Goal: Task Accomplishment & Management: Manage account settings

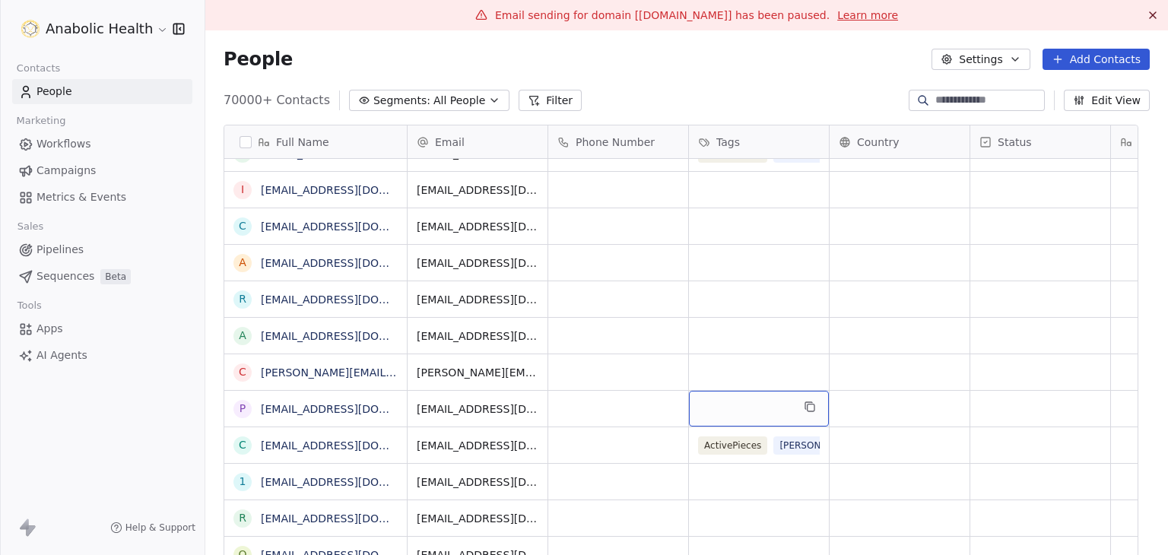
scroll to position [11, 0]
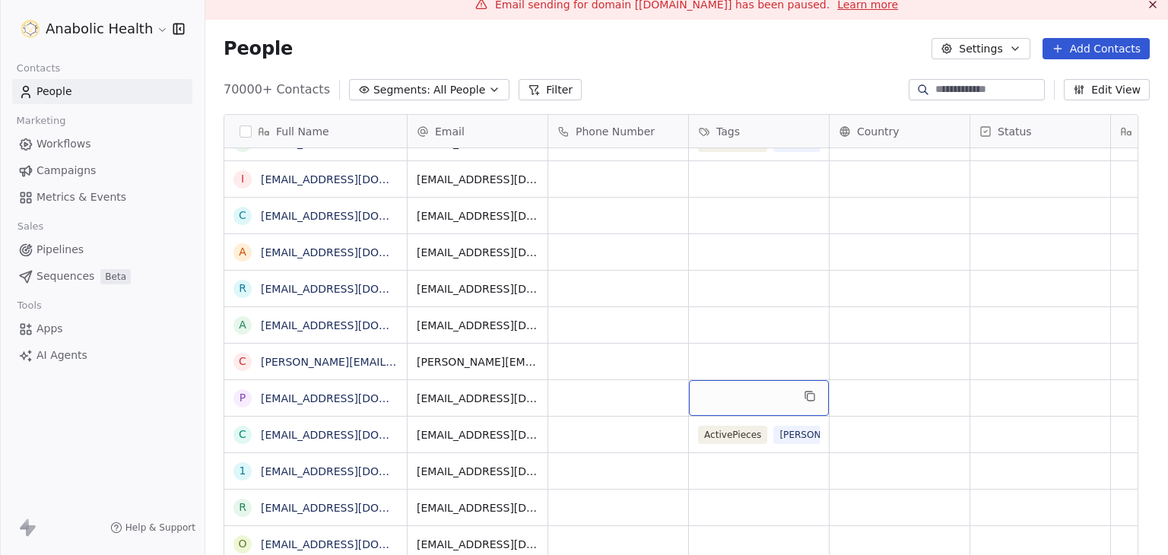
click at [759, 408] on div "grid" at bounding box center [759, 398] width 140 height 36
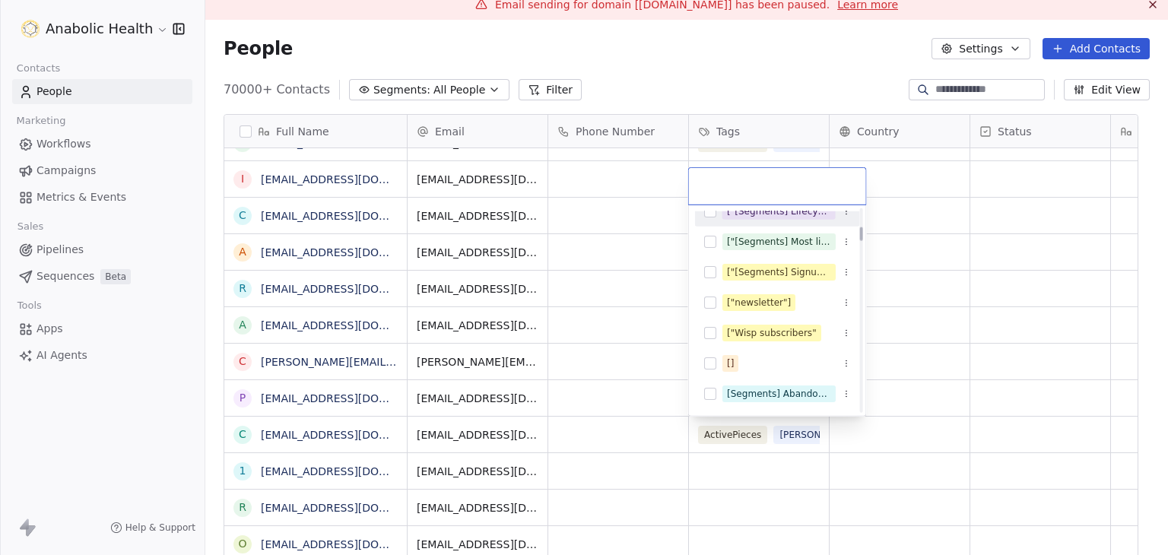
click at [765, 79] on html "Anabolic Health Contacts People Marketing Workflows Campaigns Metrics & Events …" at bounding box center [584, 277] width 1168 height 555
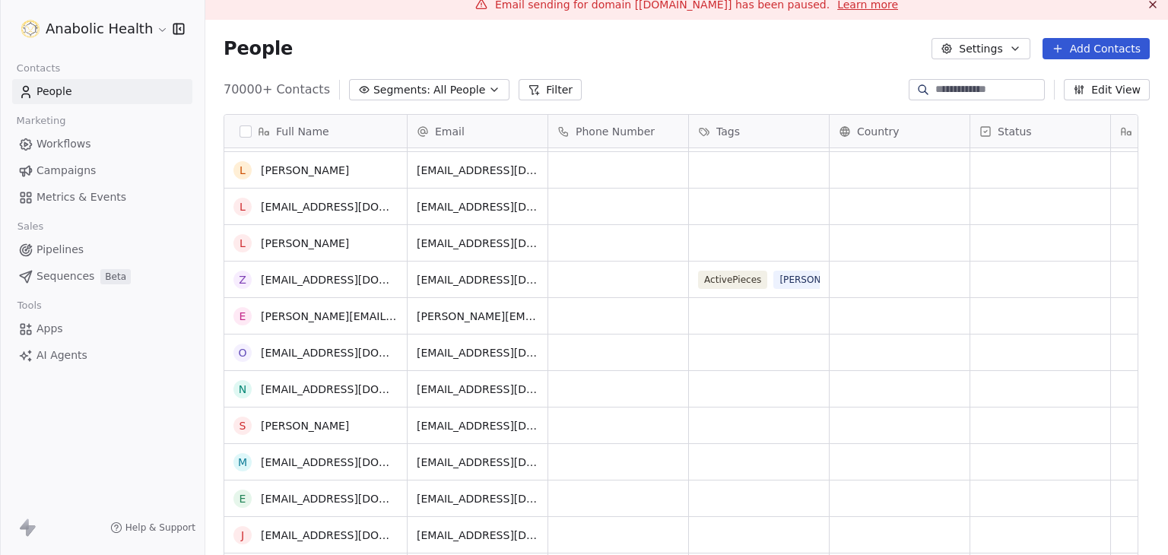
scroll to position [0, 0]
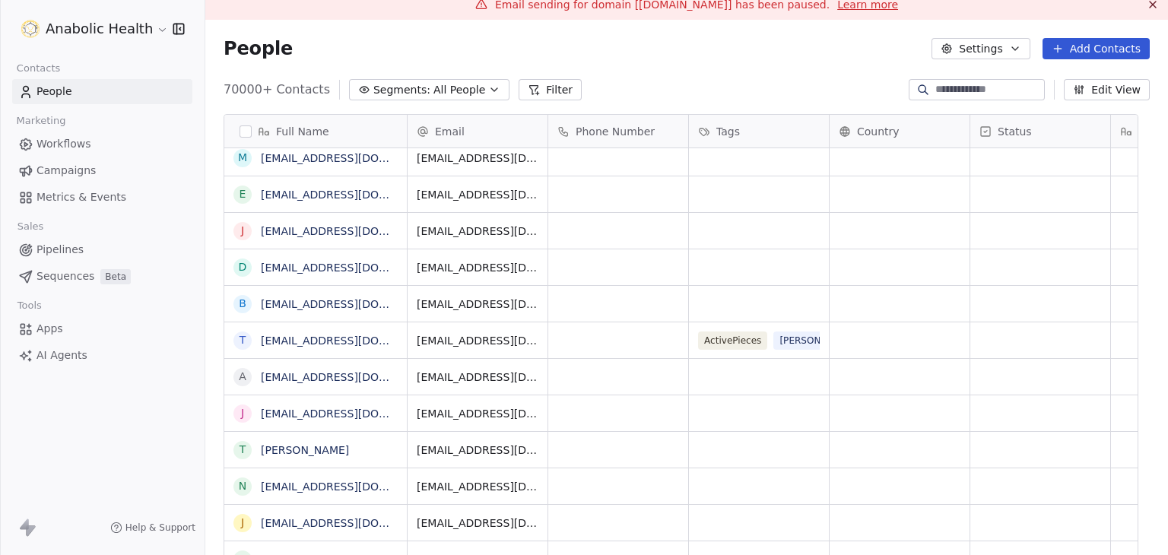
click at [519, 90] on button "Filter" at bounding box center [550, 89] width 63 height 21
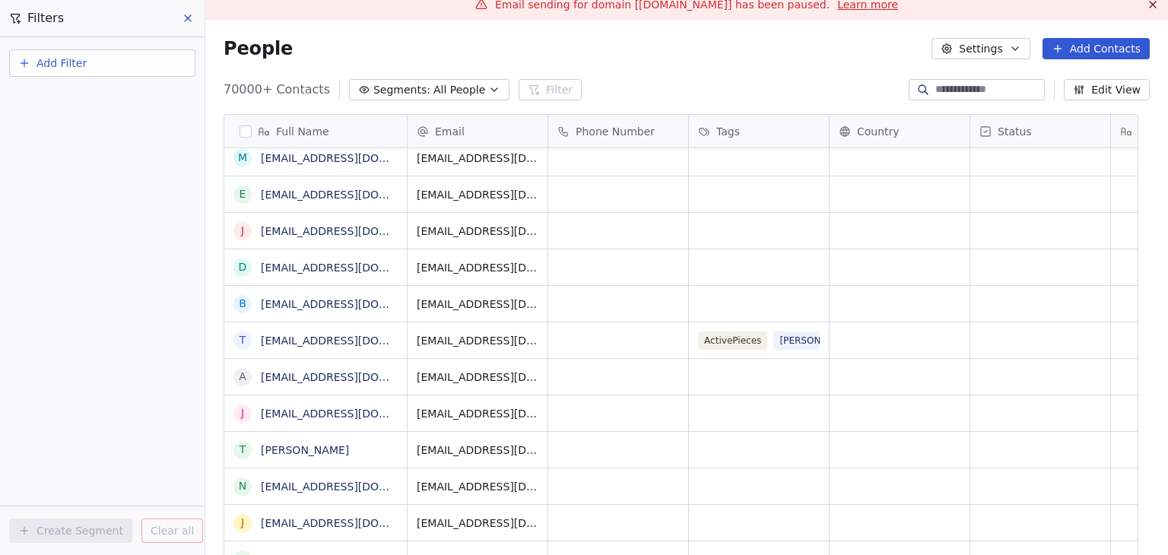
click at [98, 62] on button "Add Filter" at bounding box center [102, 62] width 186 height 27
click at [91, 95] on span "Contact properties" at bounding box center [74, 99] width 99 height 16
type input "****"
click at [65, 154] on div "Tags" at bounding box center [102, 153] width 154 height 15
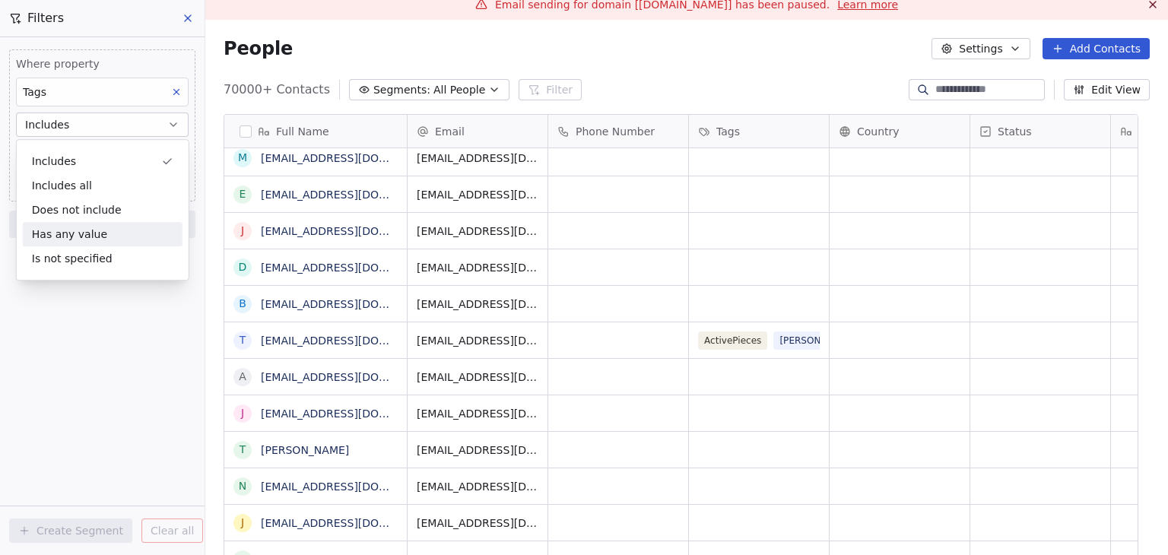
click at [67, 241] on div "Has any value" at bounding box center [103, 234] width 160 height 24
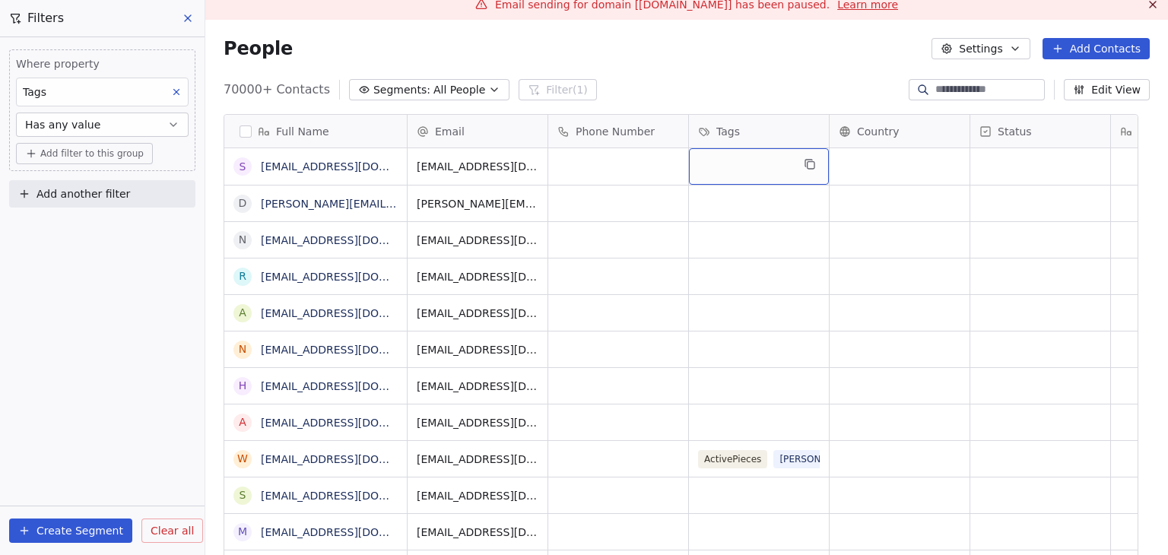
click at [751, 169] on div "grid" at bounding box center [759, 166] width 140 height 37
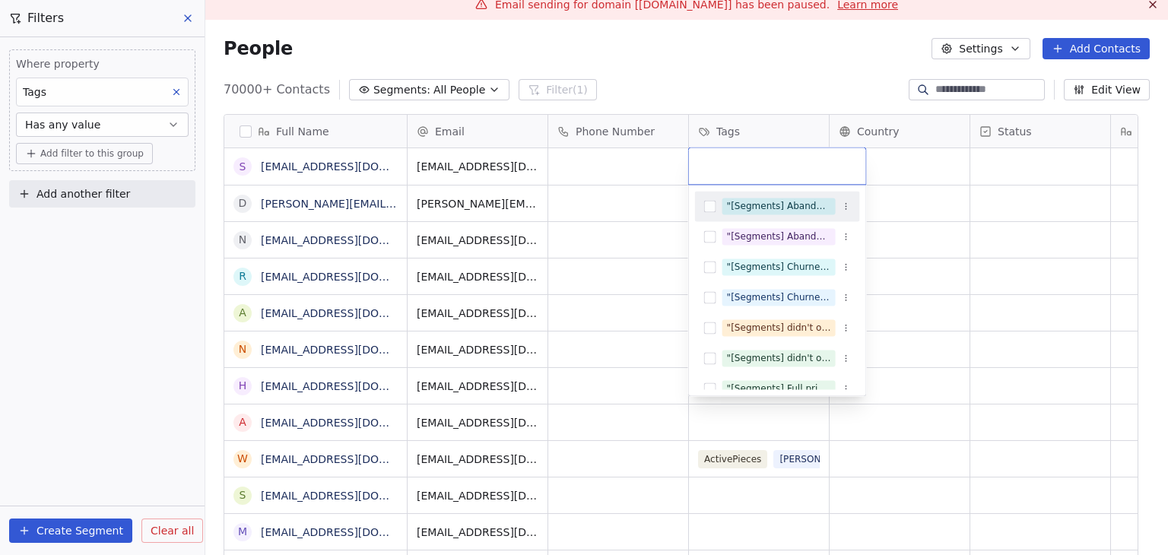
click at [747, 83] on html "Anabolic Health Contacts People Marketing Workflows Campaigns Metrics & Events …" at bounding box center [584, 277] width 1168 height 555
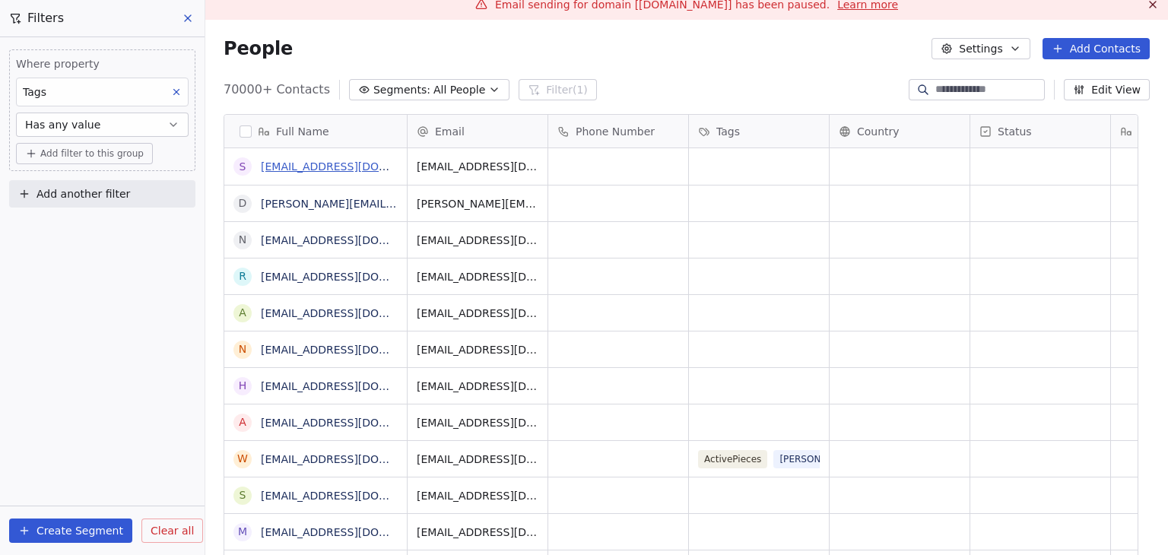
click at [274, 165] on link "[EMAIL_ADDRESS][DOMAIN_NAME]" at bounding box center [354, 167] width 186 height 12
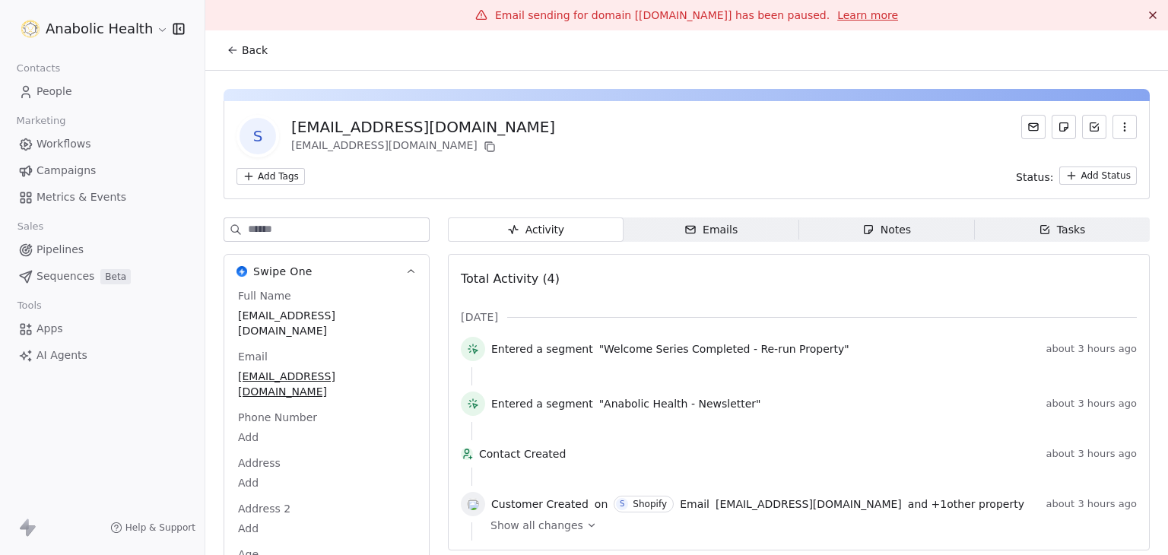
click at [225, 39] on button "Back" at bounding box center [247, 50] width 59 height 27
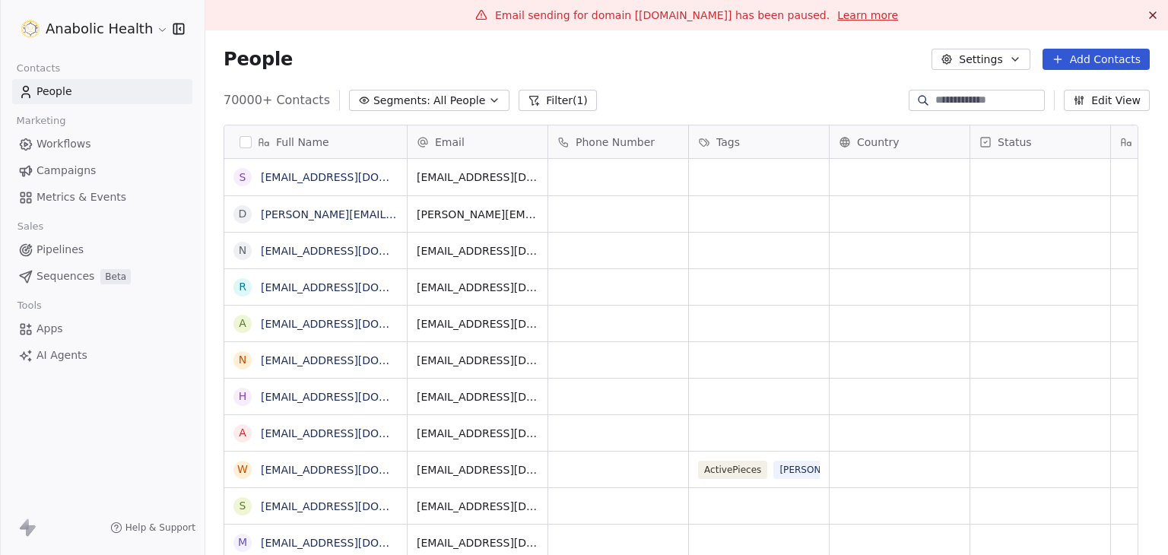
click at [528, 102] on icon at bounding box center [534, 100] width 12 height 12
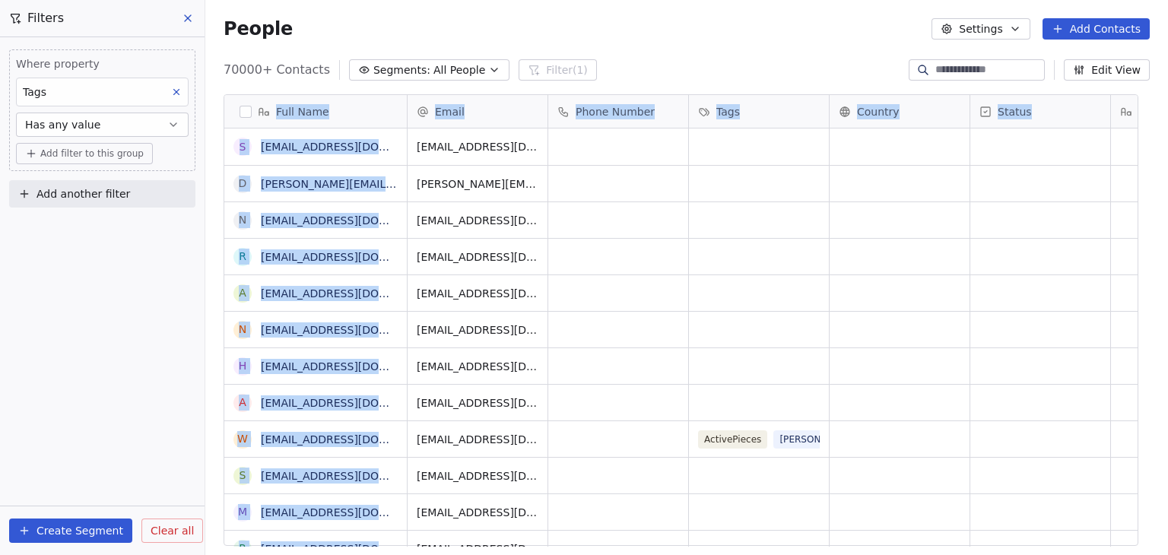
drag, startPoint x: 1168, startPoint y: 99, endPoint x: 1167, endPoint y: 144, distance: 44.9
click at [1167, 144] on div "Email sending for domain [[DOMAIN_NAME]] has been paused. Learn more Filters Wh…" at bounding box center [686, 277] width 963 height 555
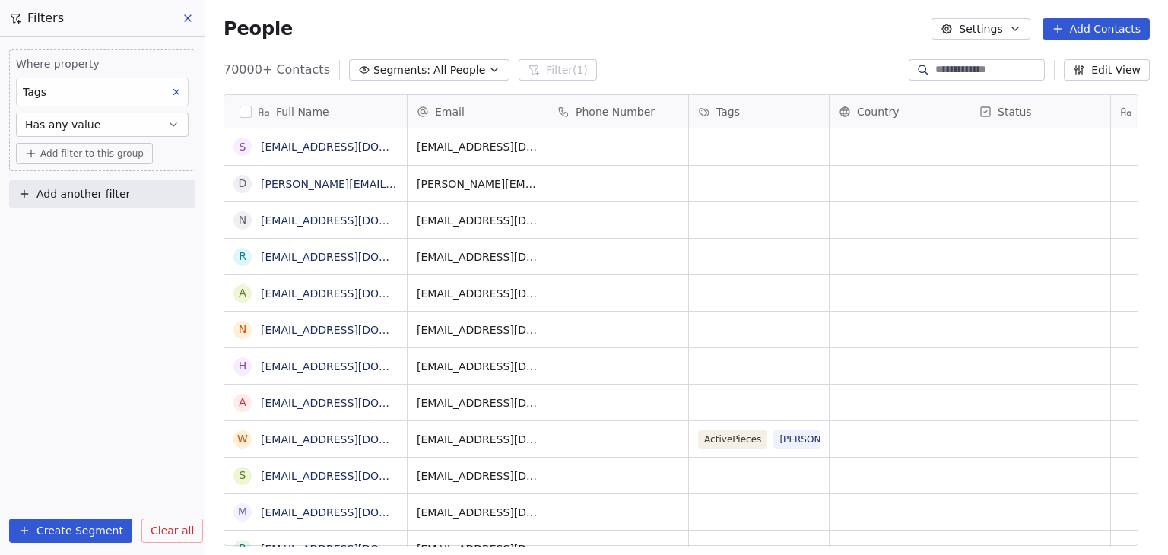
click at [733, 55] on div "People Settings Add Contacts" at bounding box center [686, 29] width 963 height 58
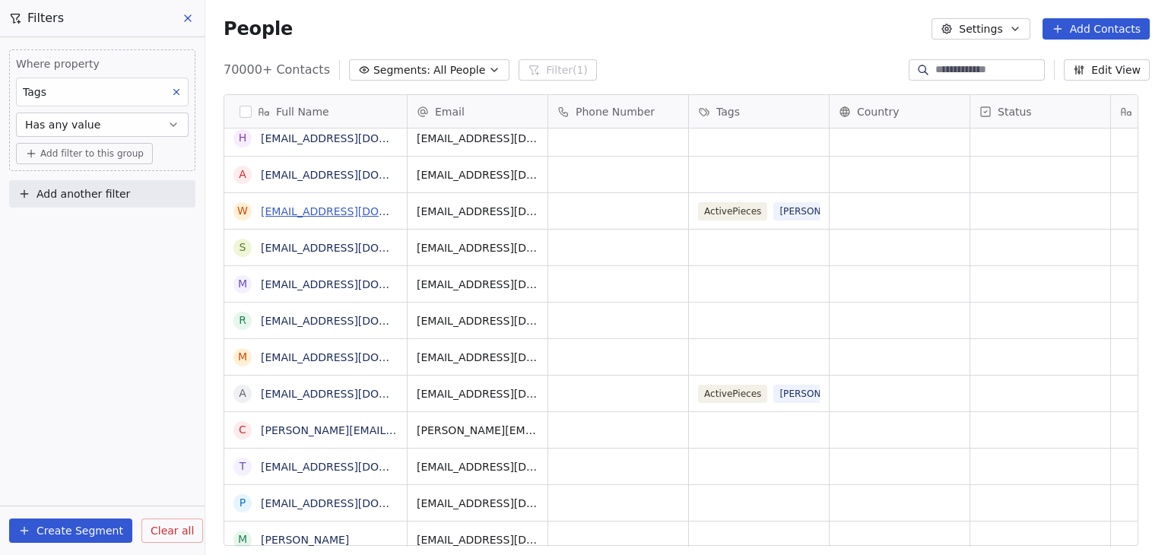
click at [359, 215] on link "[EMAIL_ADDRESS][DOMAIN_NAME]" at bounding box center [354, 211] width 186 height 12
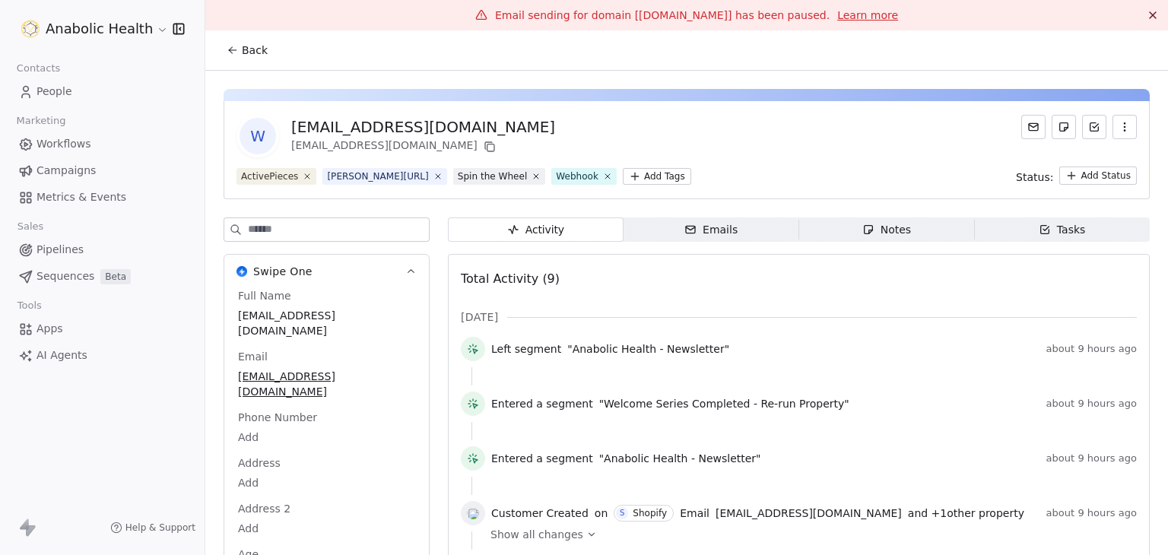
click at [243, 59] on button "Back" at bounding box center [247, 50] width 59 height 27
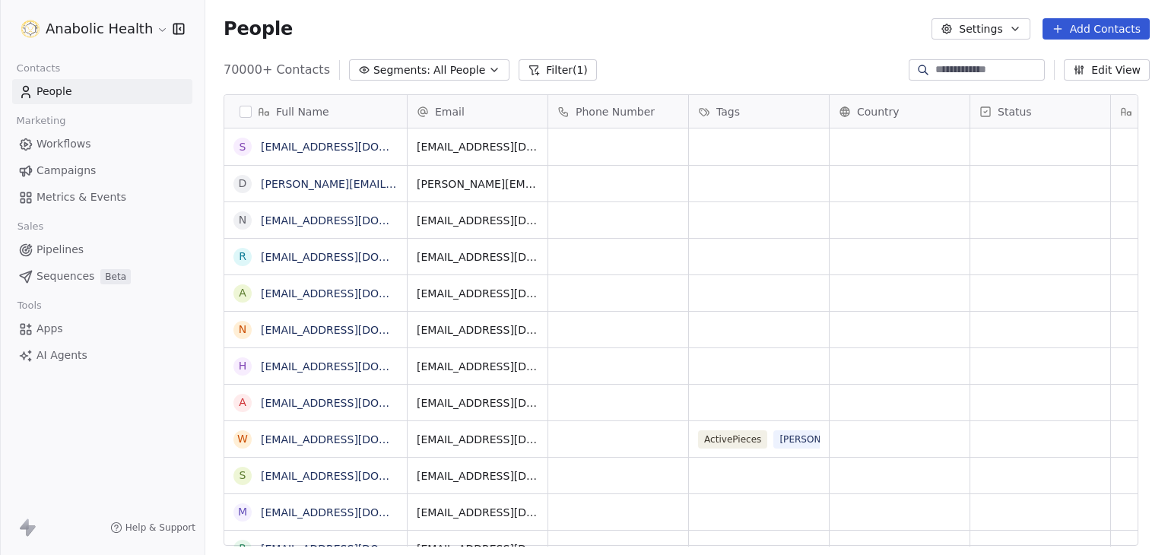
click at [529, 68] on button "Filter (1)" at bounding box center [558, 69] width 78 height 21
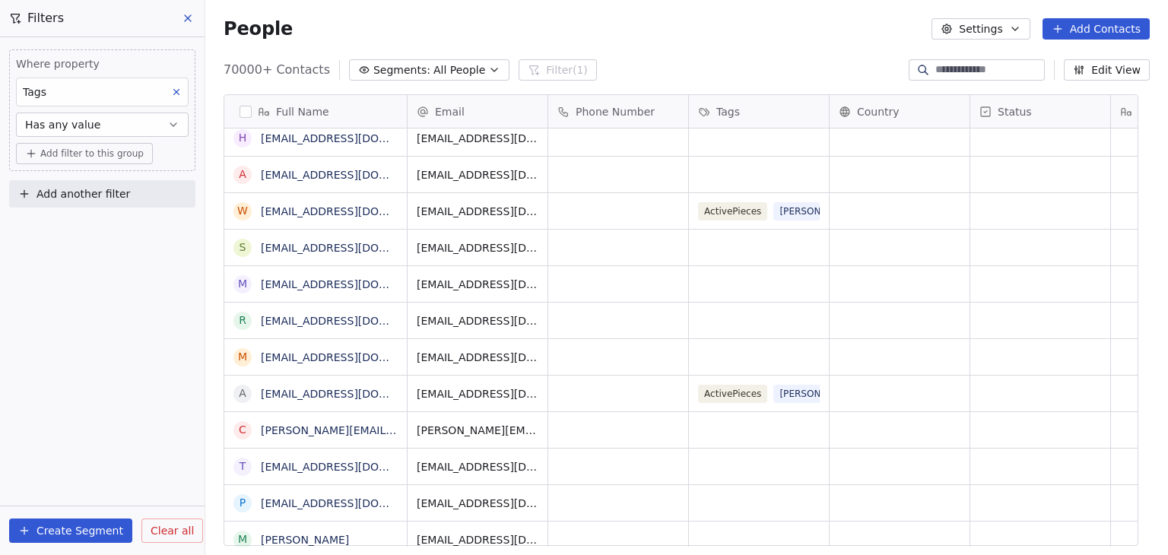
click at [132, 126] on button "Has any value" at bounding box center [102, 125] width 173 height 24
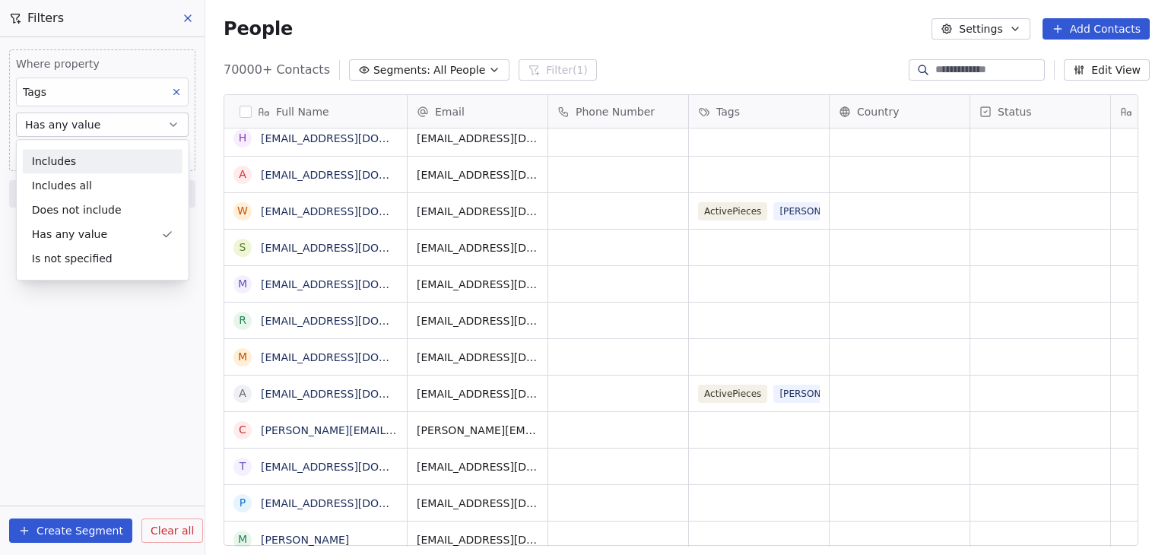
click at [113, 150] on div "Includes" at bounding box center [103, 161] width 160 height 24
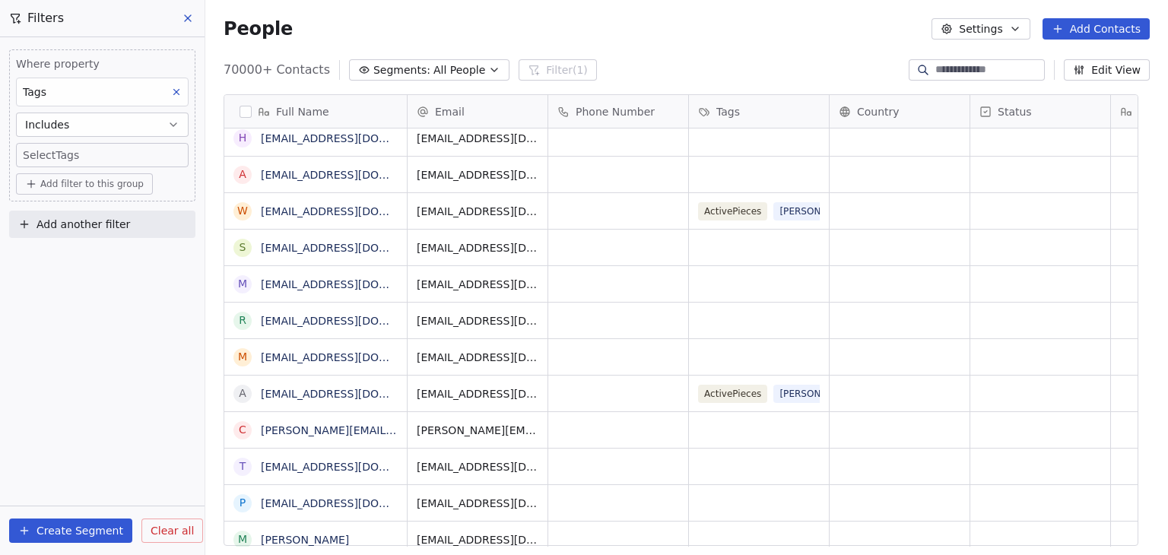
click at [97, 156] on body "Anabolic Health Contacts People Marketing Workflows Campaigns Metrics & Events …" at bounding box center [584, 277] width 1168 height 555
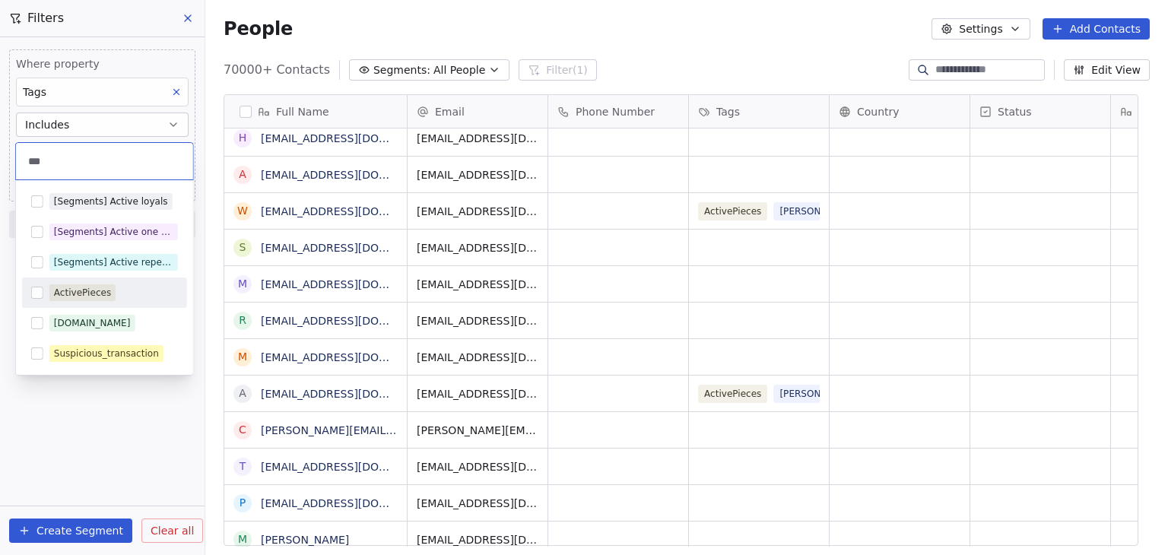
type input "***"
click at [33, 292] on button "Suggestions" at bounding box center [37, 293] width 12 height 12
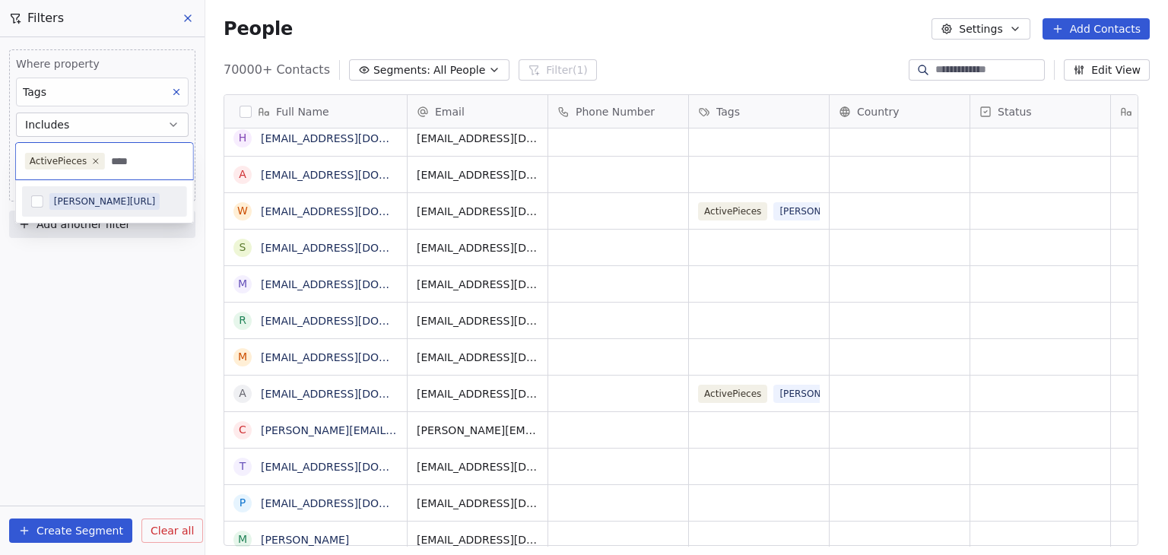
type input "****"
click at [37, 202] on button "Suggestions" at bounding box center [37, 202] width 12 height 12
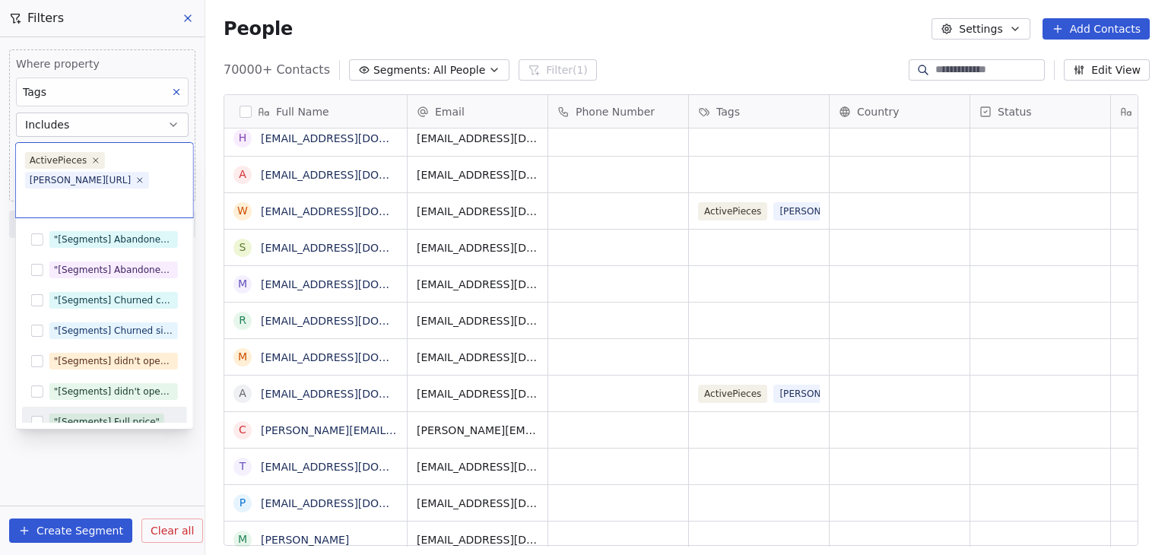
click at [73, 457] on html "Anabolic Health Contacts People Marketing Workflows Campaigns Metrics & Events …" at bounding box center [584, 277] width 1168 height 555
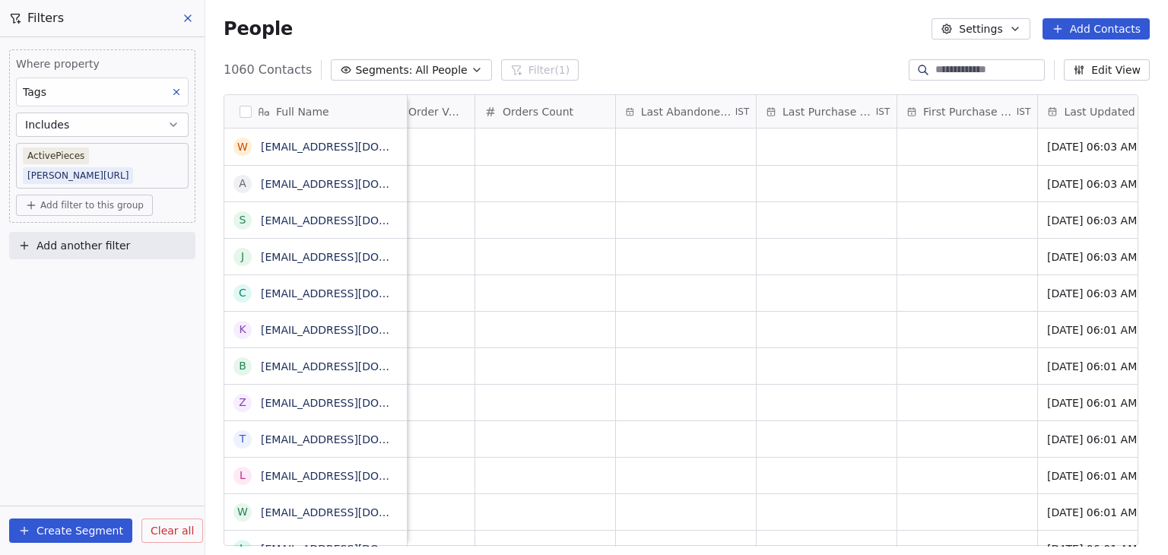
scroll to position [0, 2413]
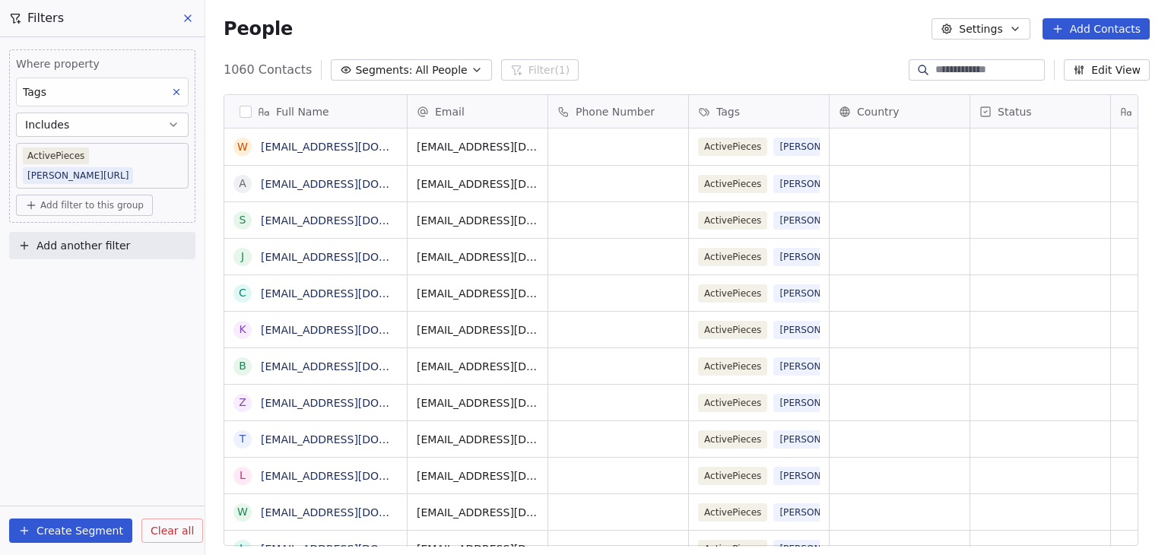
click at [164, 531] on span "Clear all" at bounding box center [172, 531] width 43 height 16
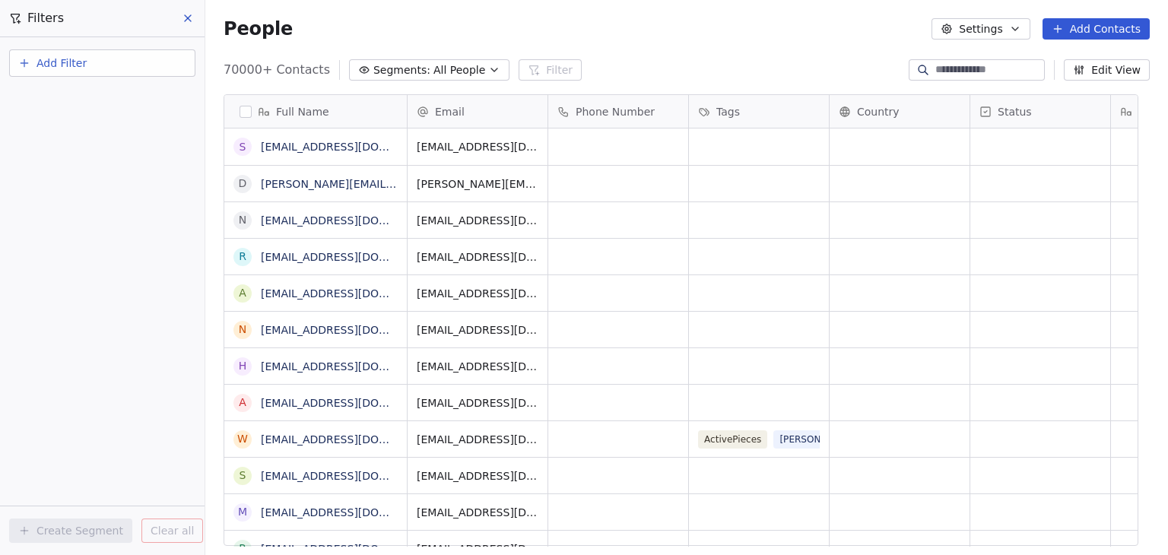
drag, startPoint x: 190, startPoint y: 25, endPoint x: 198, endPoint y: 30, distance: 9.3
click at [191, 25] on button at bounding box center [188, 18] width 23 height 21
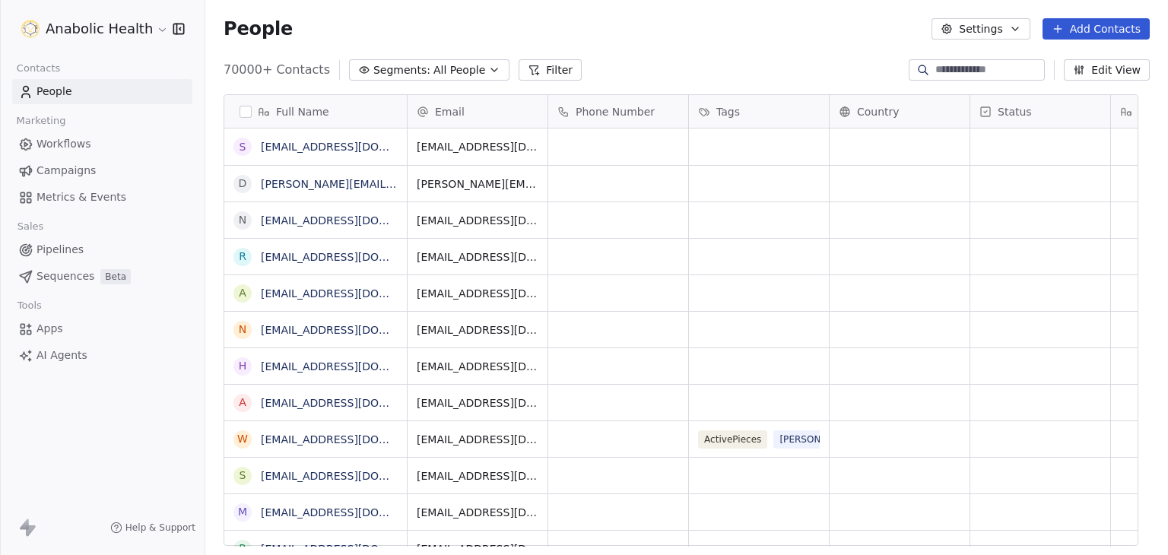
click at [1104, 72] on button "Edit View" at bounding box center [1107, 69] width 86 height 21
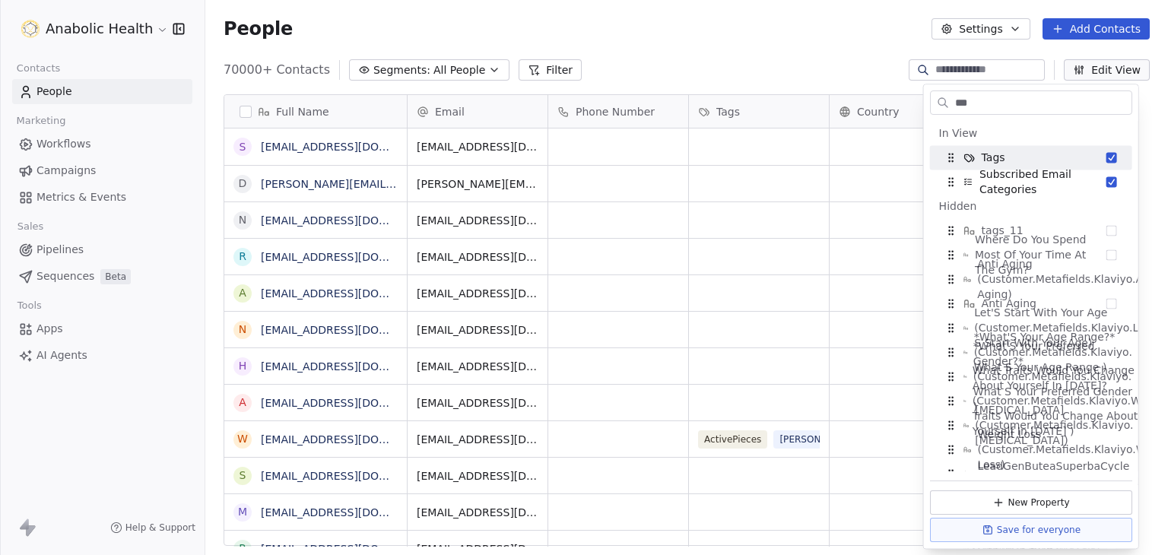
type input "***"
click at [801, 74] on div "70000+ Contacts Segments: All People Filter Edit View" at bounding box center [686, 70] width 963 height 24
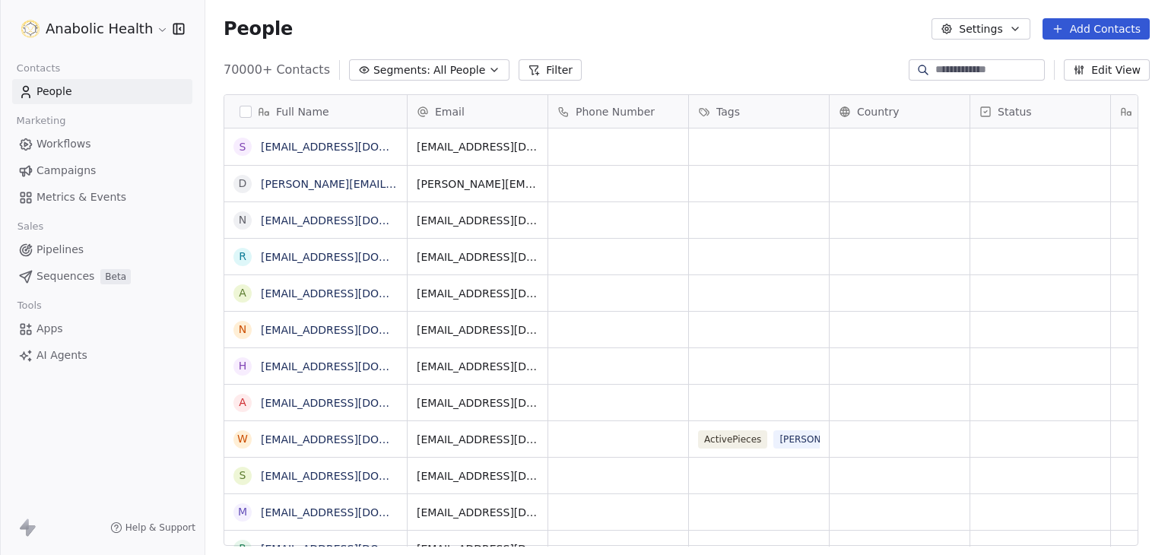
click at [100, 33] on html "Anabolic Health Contacts People Marketing Workflows Campaigns Metrics & Events …" at bounding box center [584, 277] width 1168 height 555
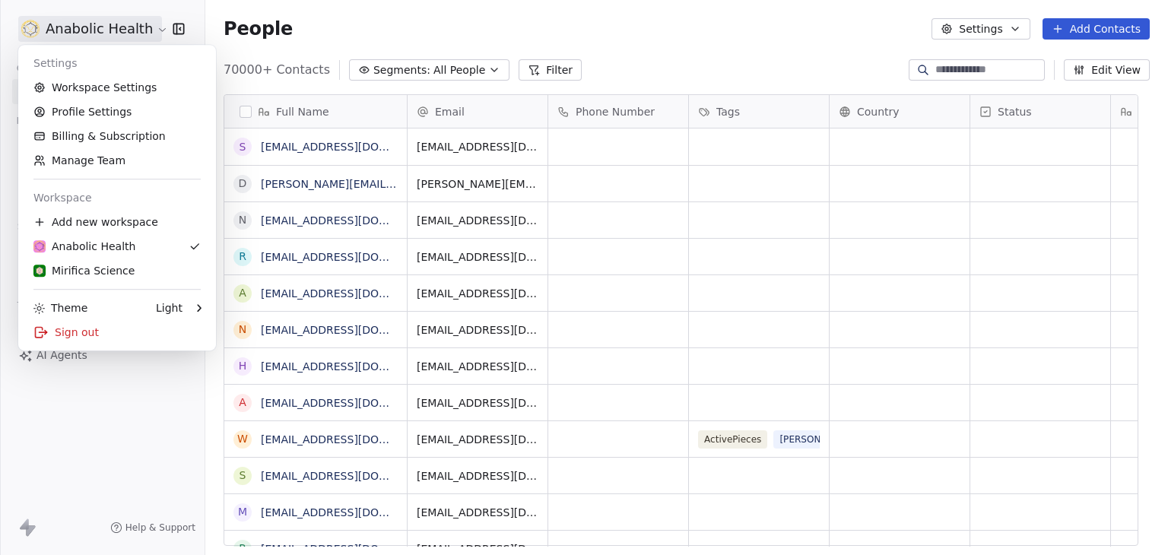
click at [581, 37] on html "Anabolic Health Contacts People Marketing Workflows Campaigns Metrics & Events …" at bounding box center [584, 277] width 1168 height 555
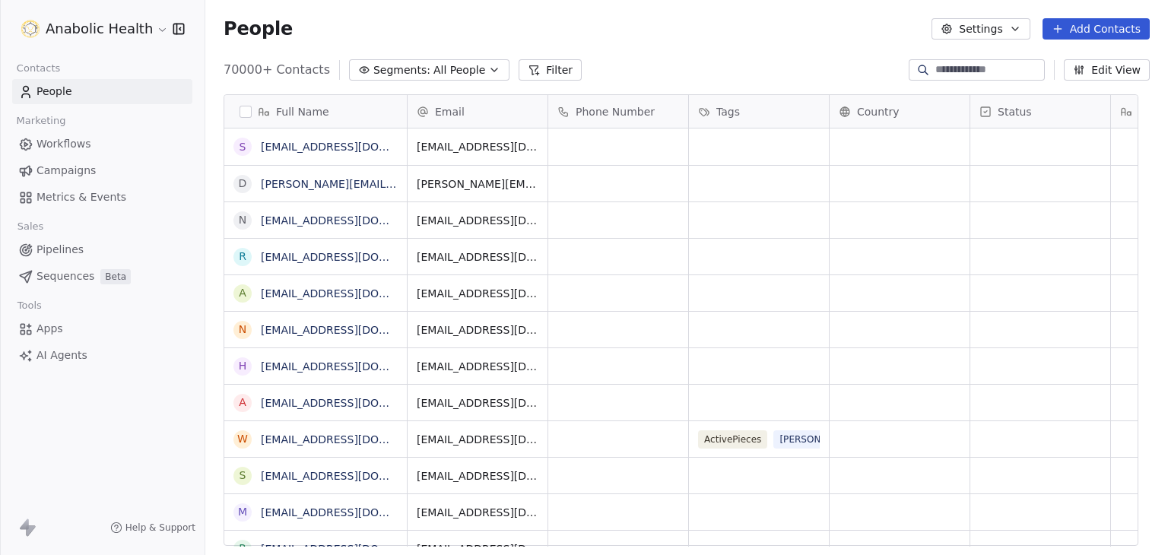
click at [911, 71] on div at bounding box center [923, 69] width 24 height 15
paste input "**********"
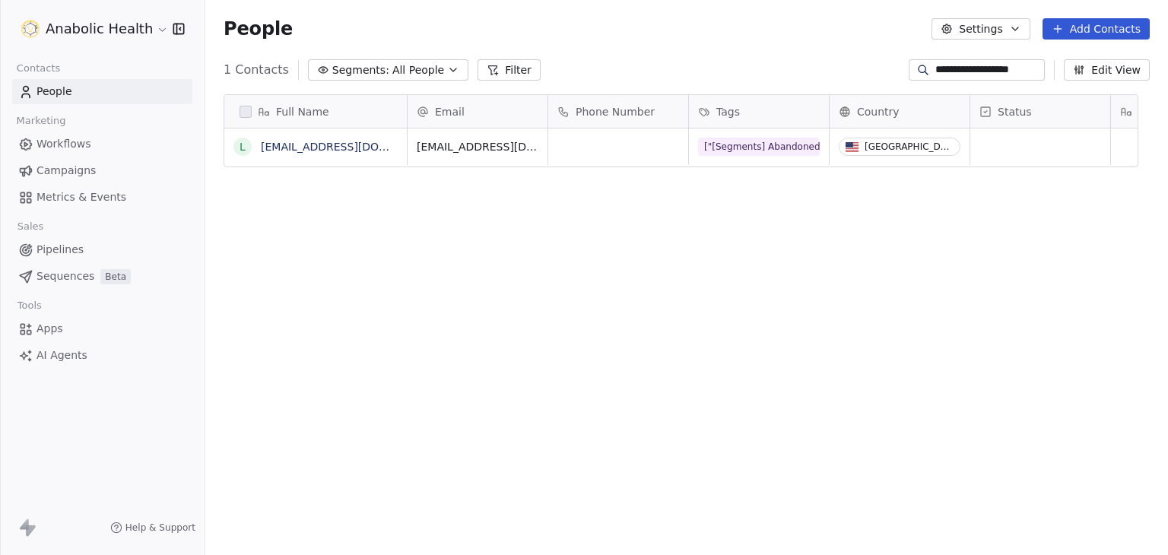
scroll to position [476, 939]
type input "**********"
click at [717, 157] on div "["[Segments] Abandoned cart" "[Segments] Churned signups"] Imported Klaviyo Ree…" at bounding box center [800, 193] width 202 height 116
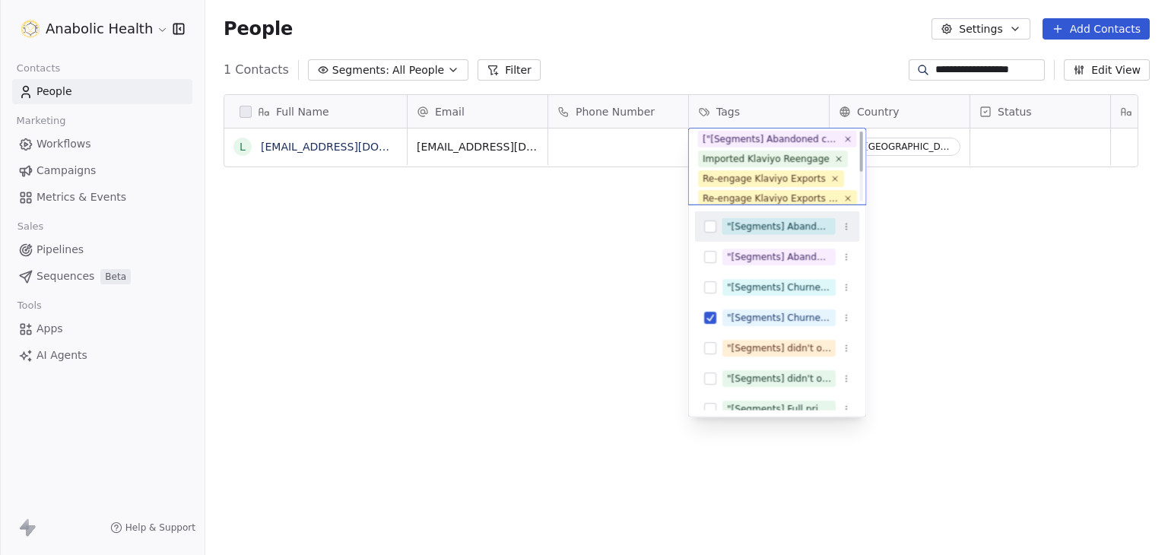
scroll to position [0, 0]
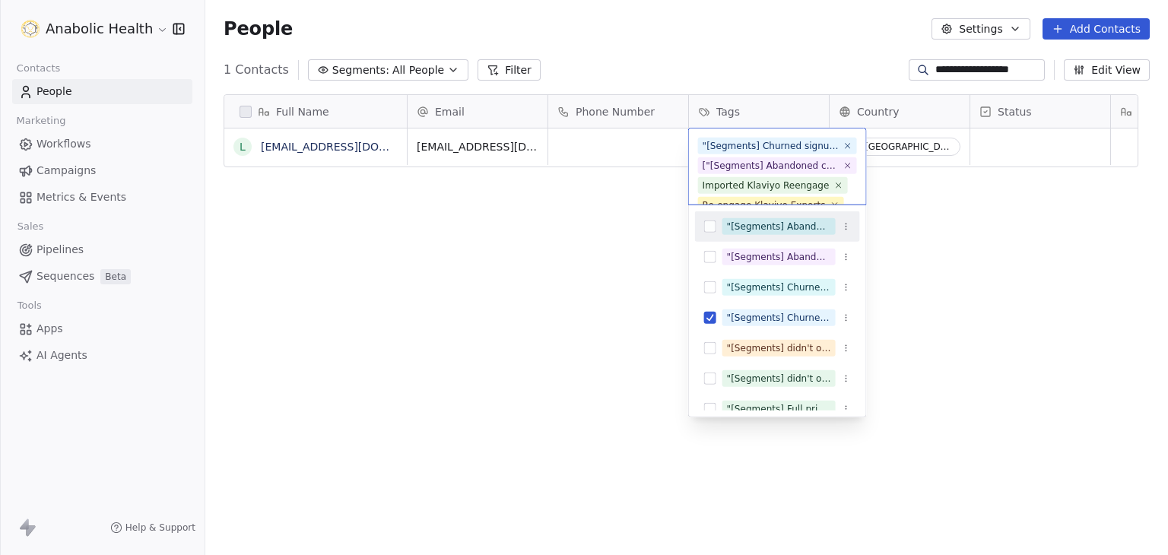
click at [953, 224] on html "**********" at bounding box center [584, 277] width 1168 height 555
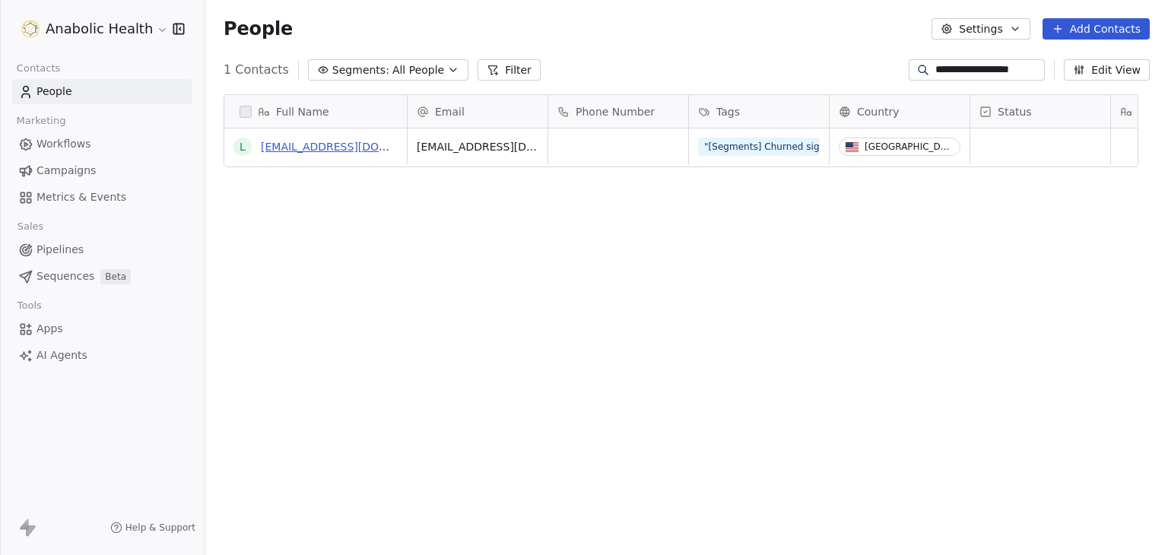
click at [280, 144] on link "[EMAIL_ADDRESS][DOMAIN_NAME]" at bounding box center [354, 147] width 186 height 12
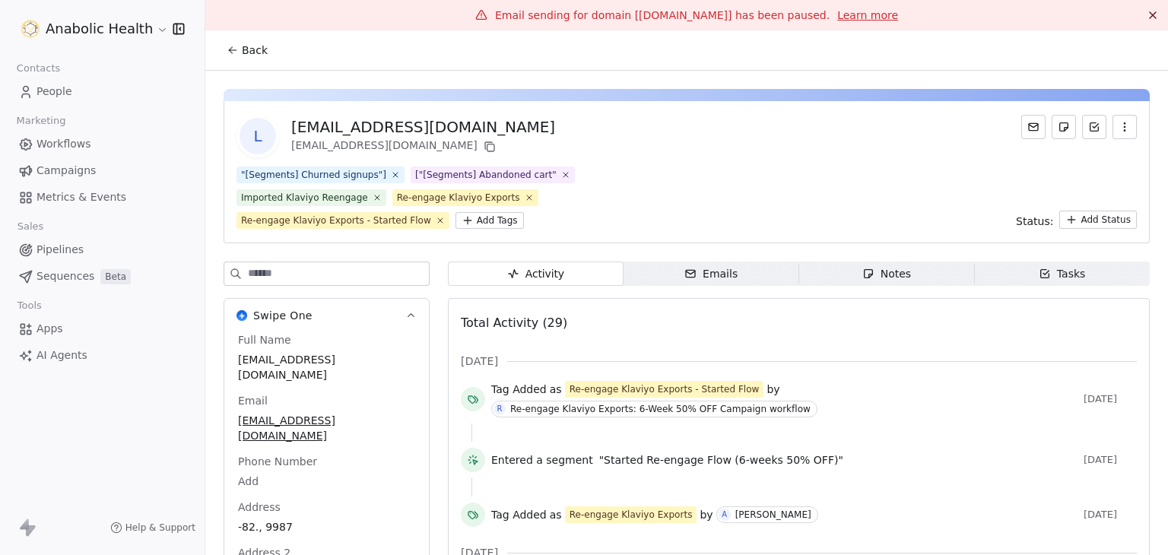
click at [258, 54] on span "Back" at bounding box center [255, 50] width 26 height 15
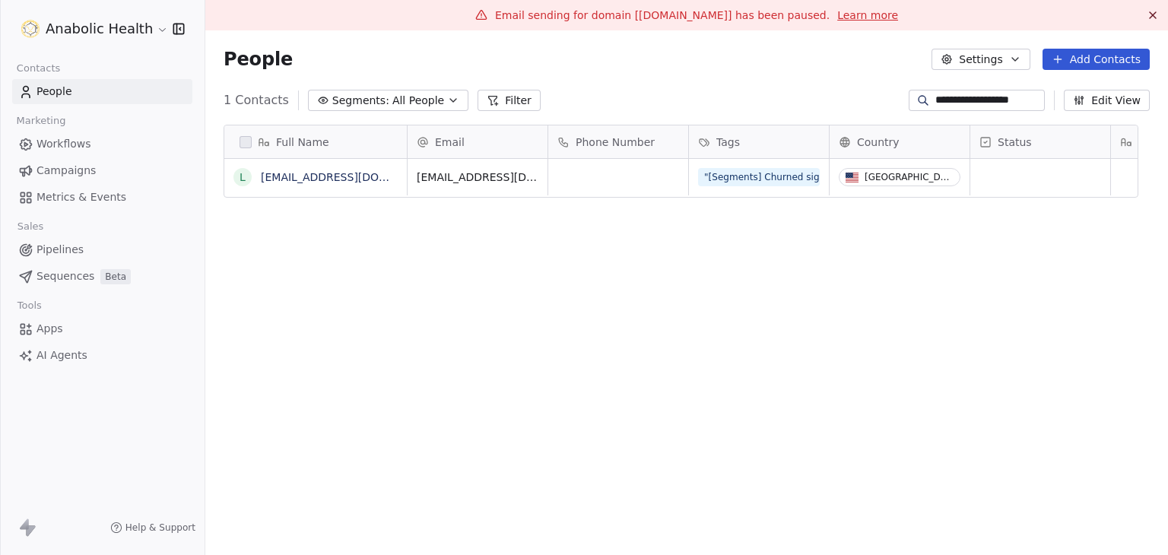
scroll to position [476, 939]
click at [977, 96] on input "**********" at bounding box center [989, 100] width 106 height 15
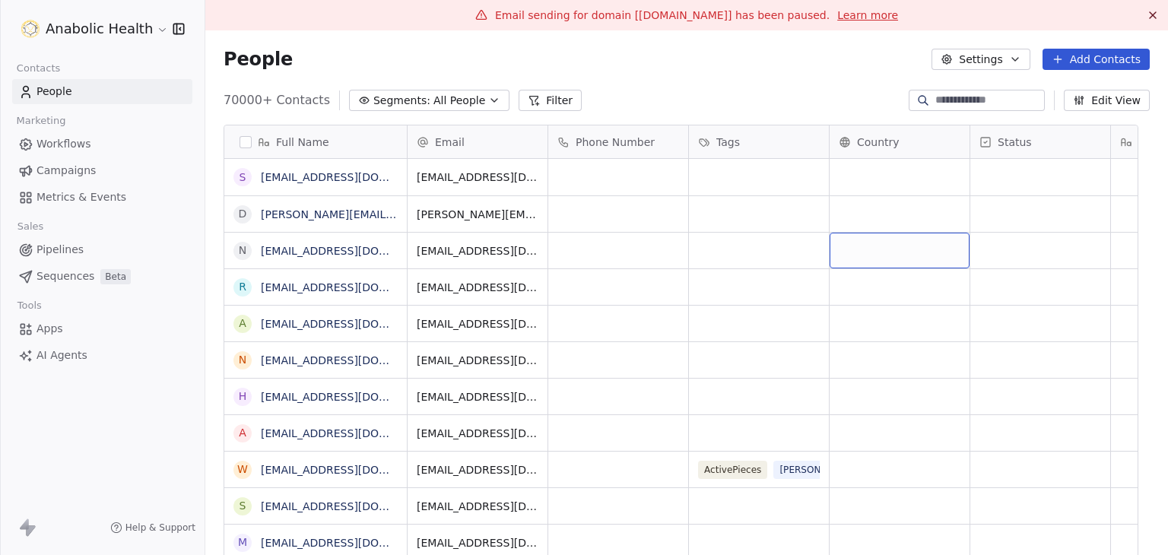
scroll to position [11, 0]
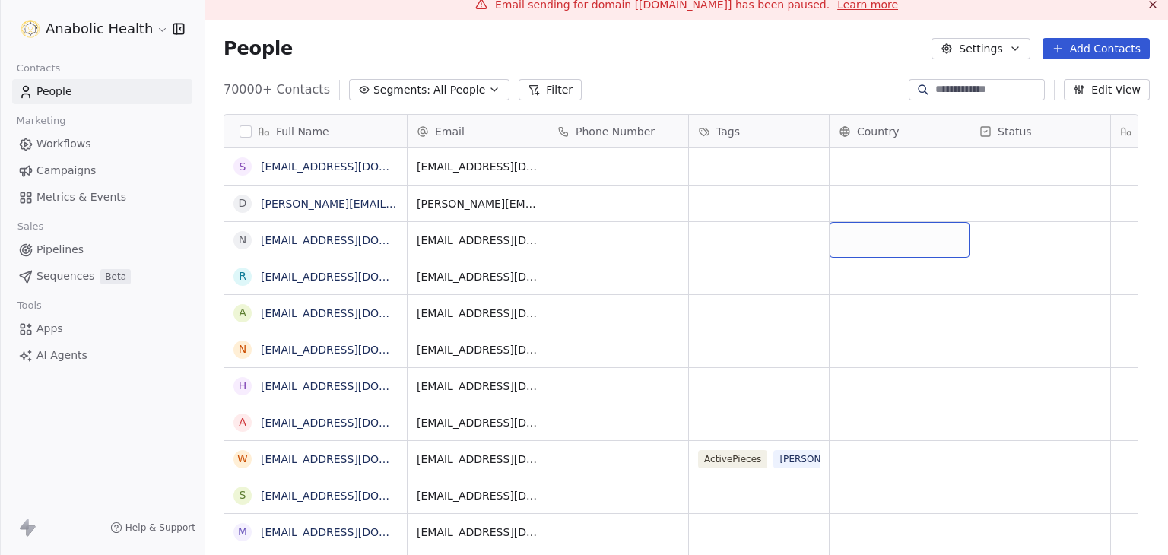
click at [635, 66] on div "People Settings Add Contacts" at bounding box center [686, 49] width 963 height 58
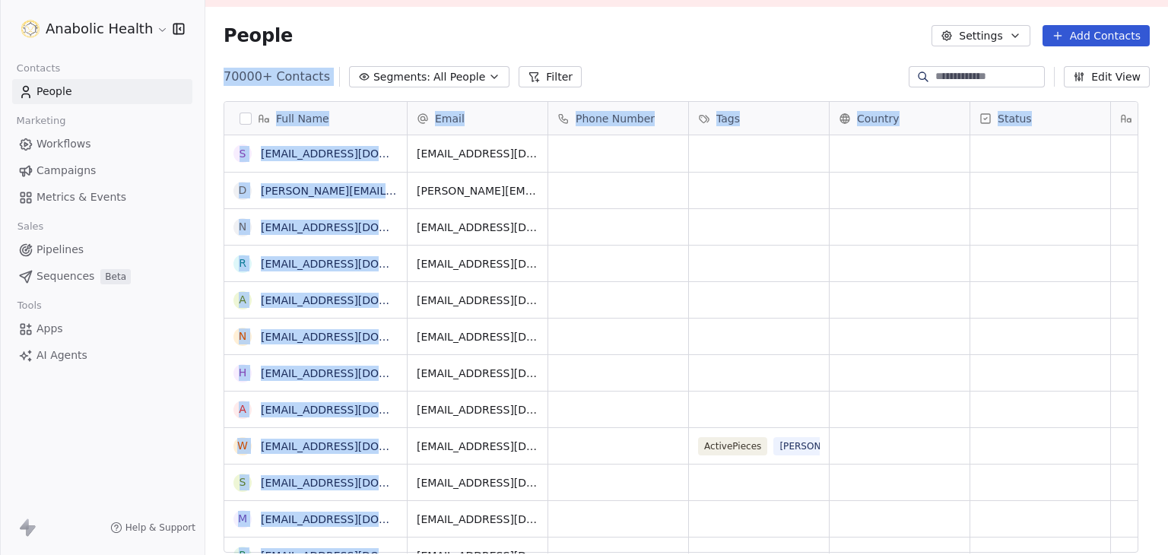
scroll to position [30, 0]
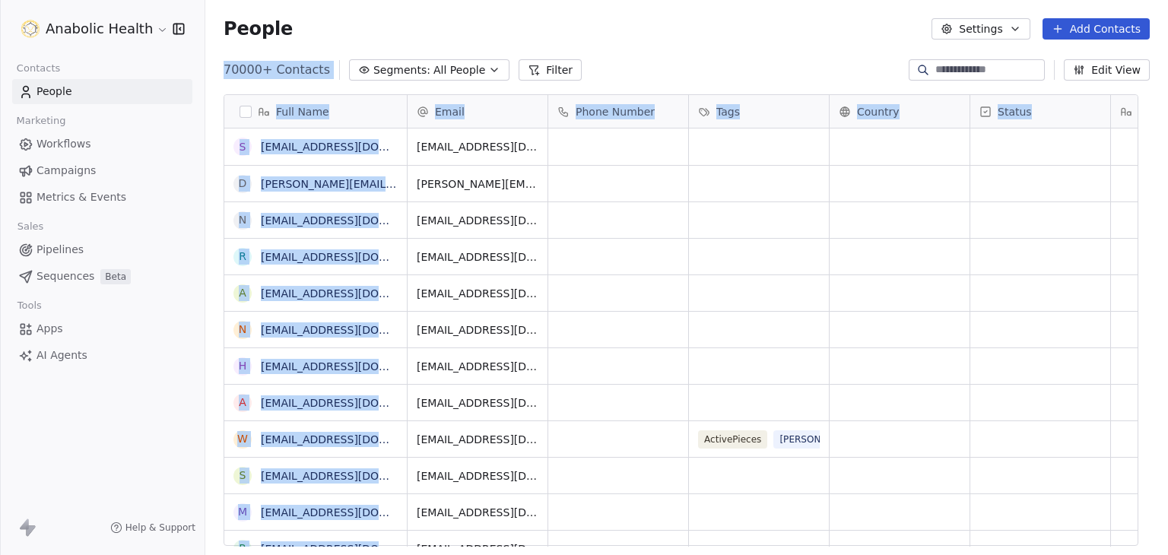
drag, startPoint x: 1168, startPoint y: 74, endPoint x: 1166, endPoint y: 94, distance: 19.8
click at [1166, 94] on div "Email sending for domain [[DOMAIN_NAME]] has been paused. Learn more People Set…" at bounding box center [686, 277] width 963 height 555
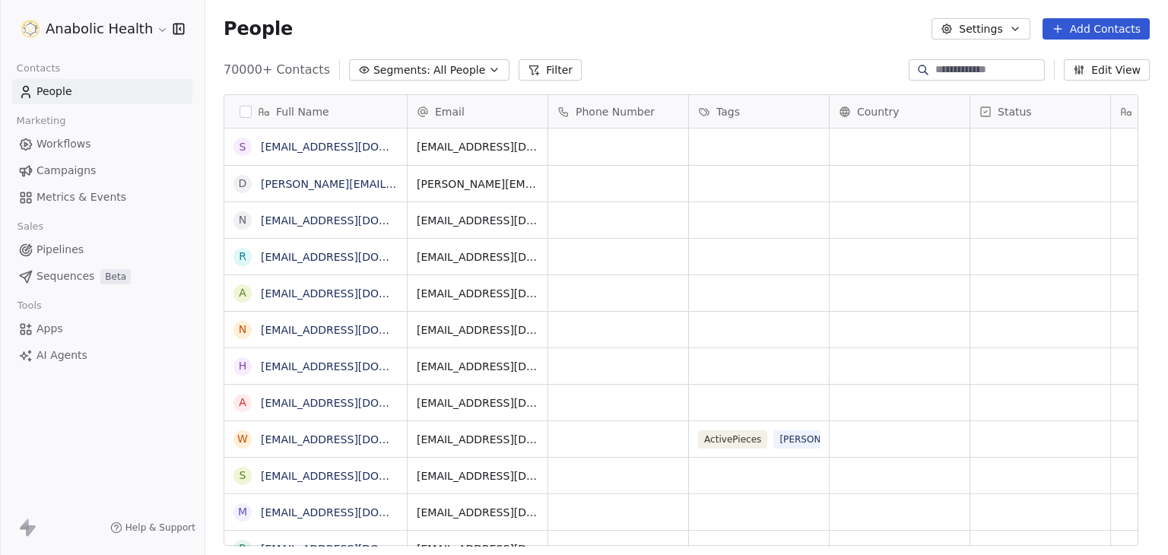
click at [797, 40] on div "People Settings Add Contacts" at bounding box center [686, 29] width 963 height 58
click at [122, 36] on html "Anabolic Health Contacts People Marketing Workflows Campaigns Metrics & Events …" at bounding box center [584, 277] width 1168 height 555
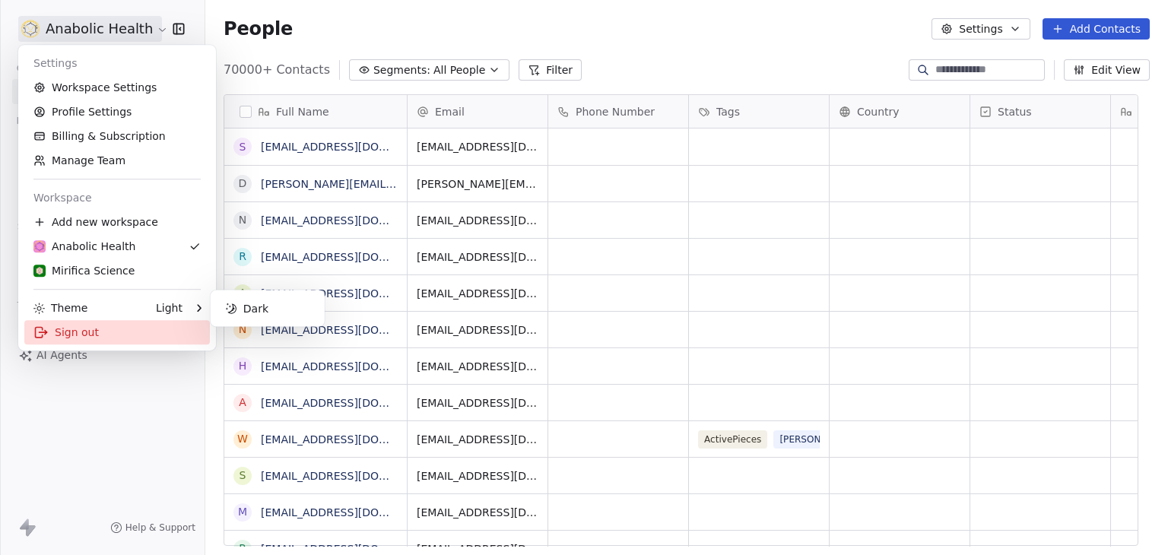
click at [81, 332] on div "Sign out" at bounding box center [117, 332] width 186 height 24
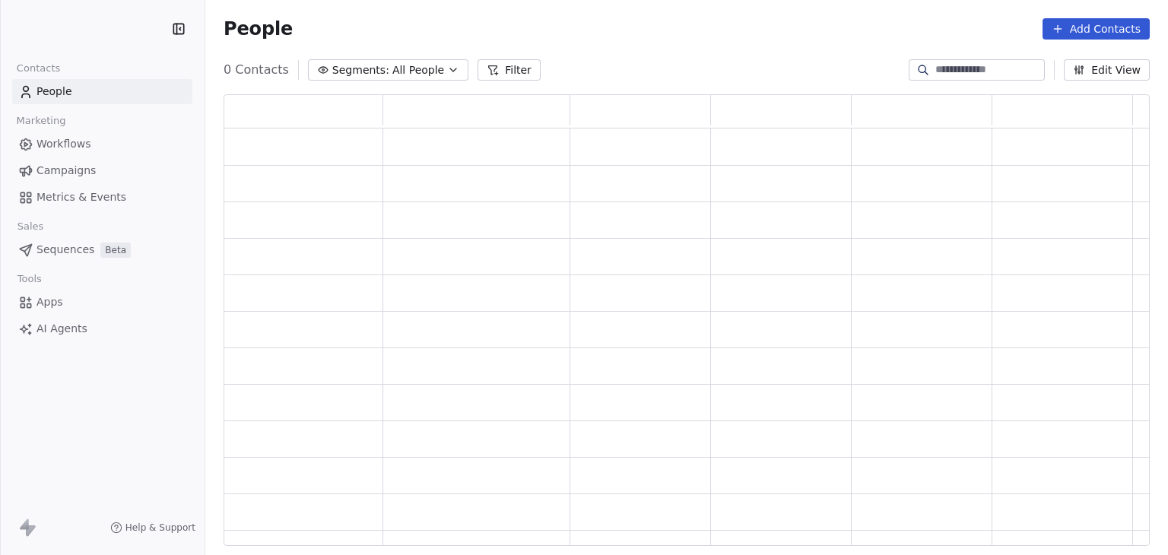
scroll to position [440, 914]
